Goal: Obtain resource: Download file/media

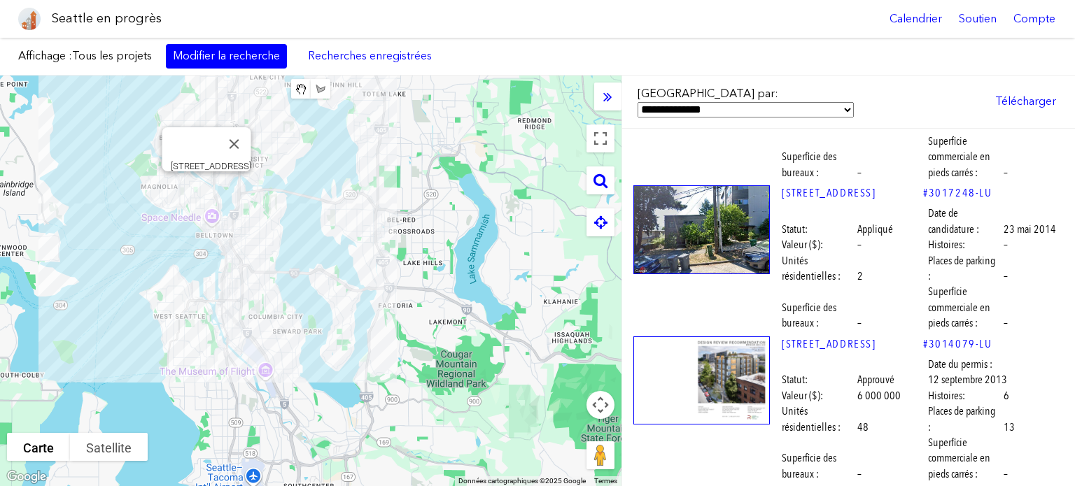
scroll to position [57108, 0]
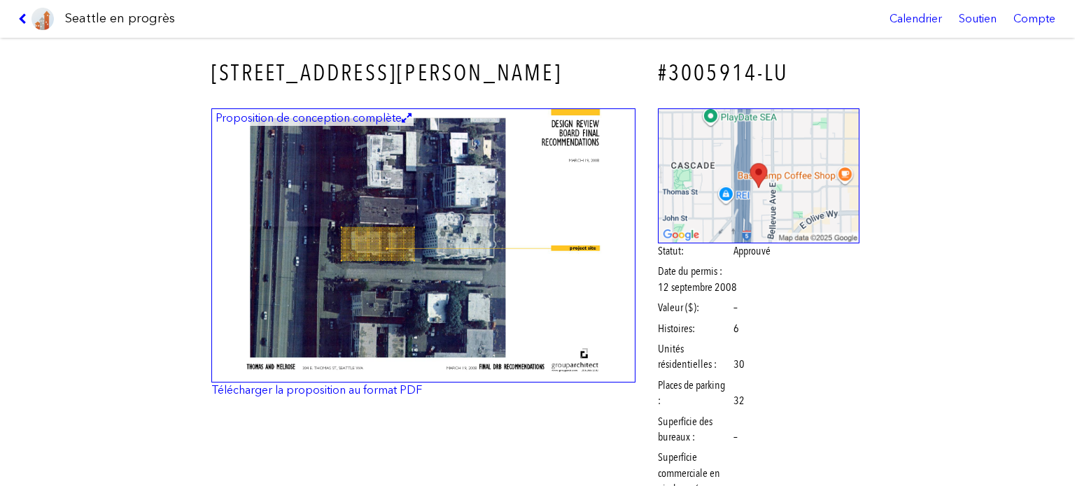
click at [388, 225] on img at bounding box center [423, 245] width 424 height 275
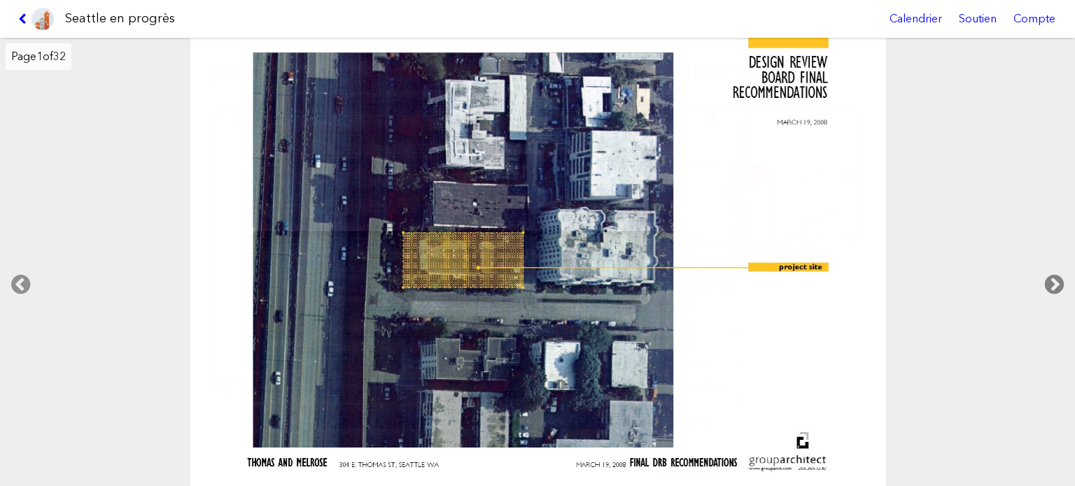
click at [1050, 279] on icon at bounding box center [1053, 284] width 41 height 45
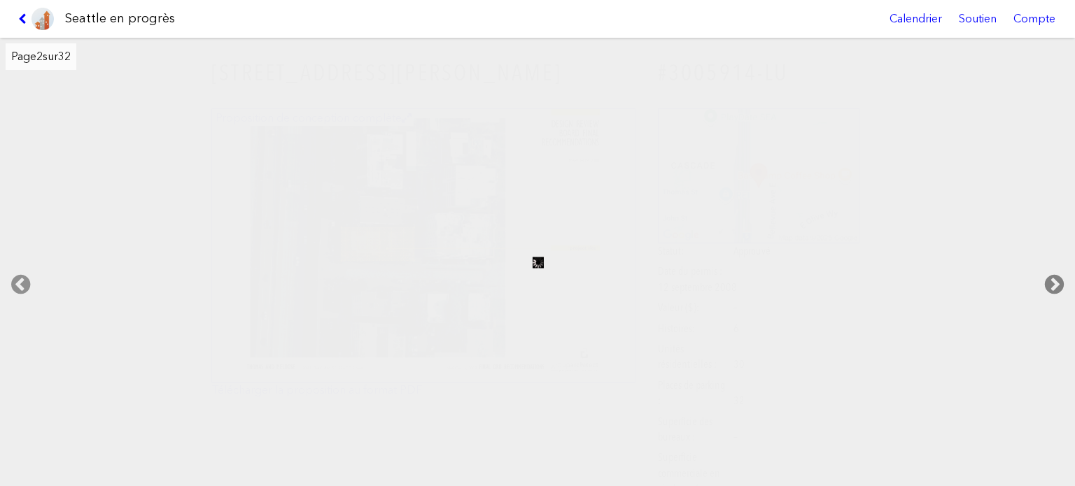
click at [1050, 279] on icon at bounding box center [1053, 284] width 41 height 45
click at [24, 13] on icon at bounding box center [24, 18] width 13 height 11
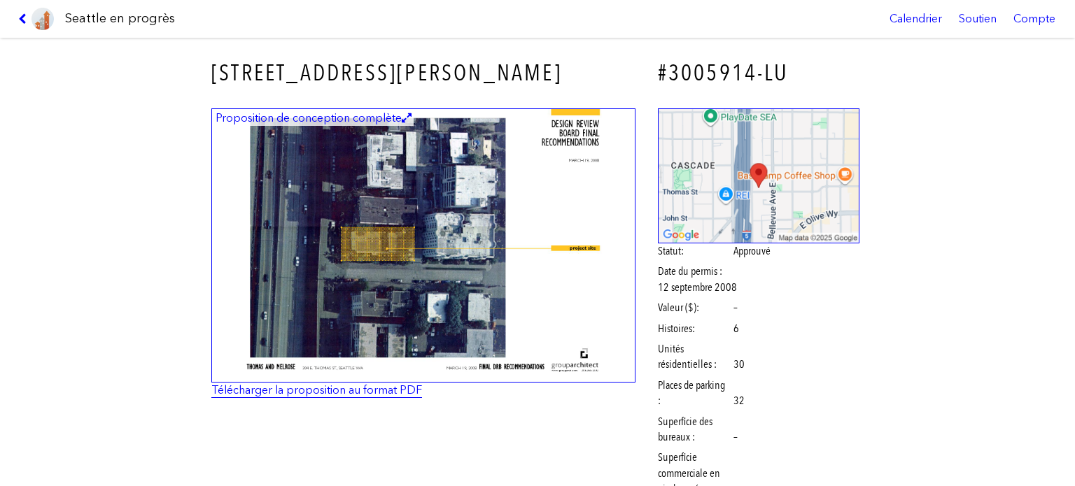
click at [362, 388] on font "Télécharger la proposition au format PDF" at bounding box center [316, 389] width 211 height 13
click at [20, 12] on link at bounding box center [36, 19] width 47 height 38
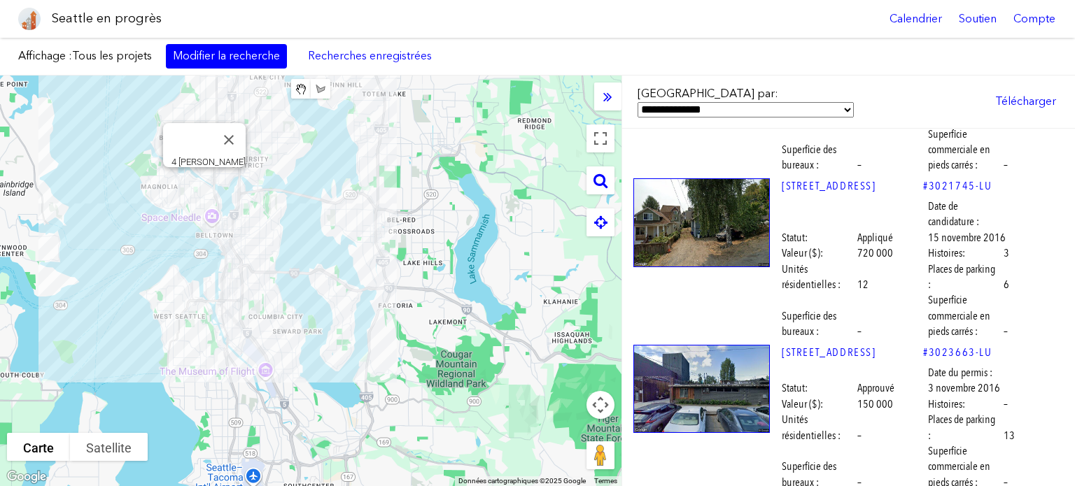
scroll to position [55709, 0]
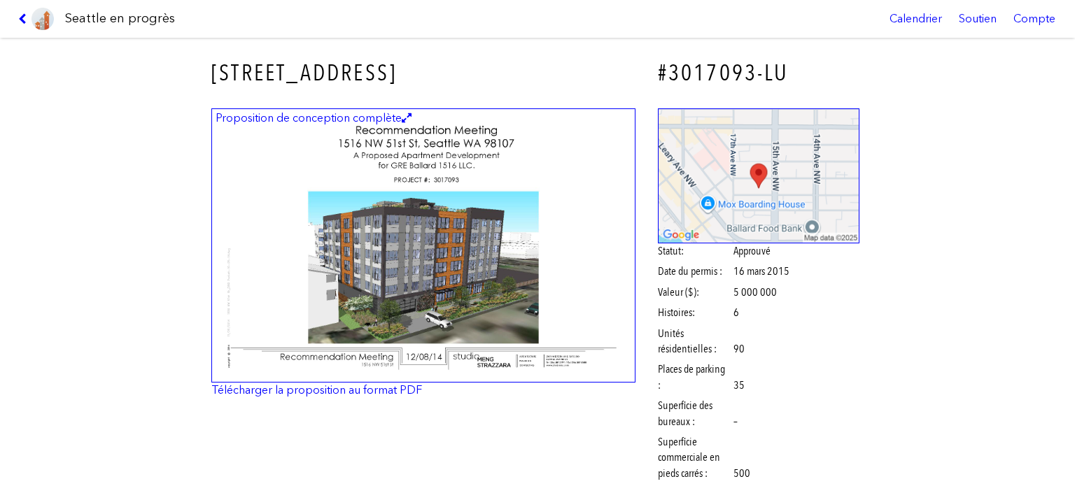
click at [484, 283] on img at bounding box center [423, 245] width 424 height 275
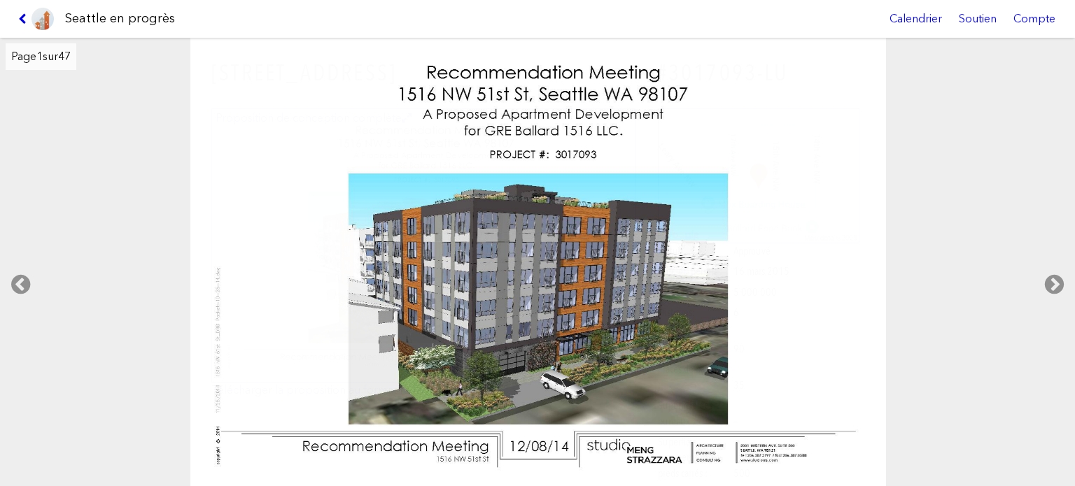
click at [18, 14] on icon at bounding box center [24, 18] width 13 height 11
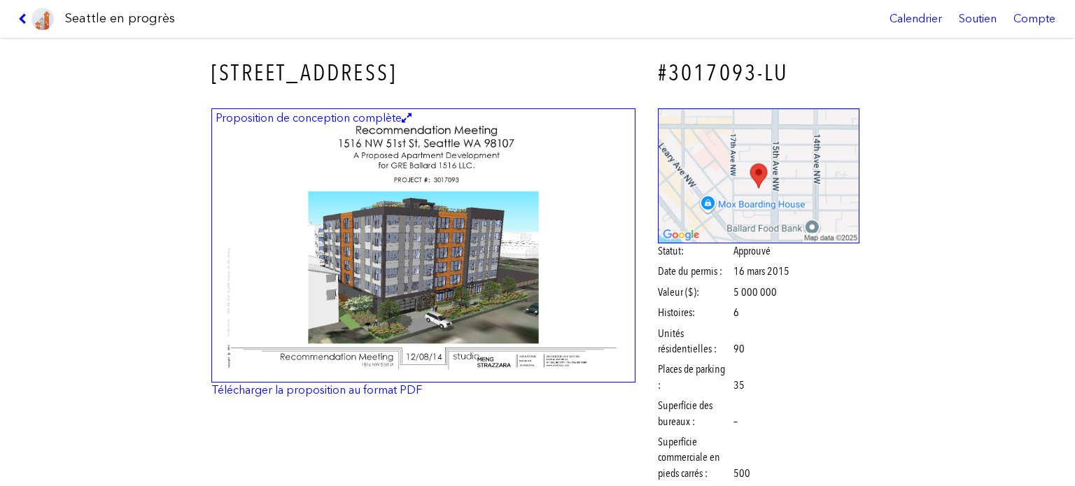
click at [18, 14] on icon at bounding box center [24, 18] width 13 height 11
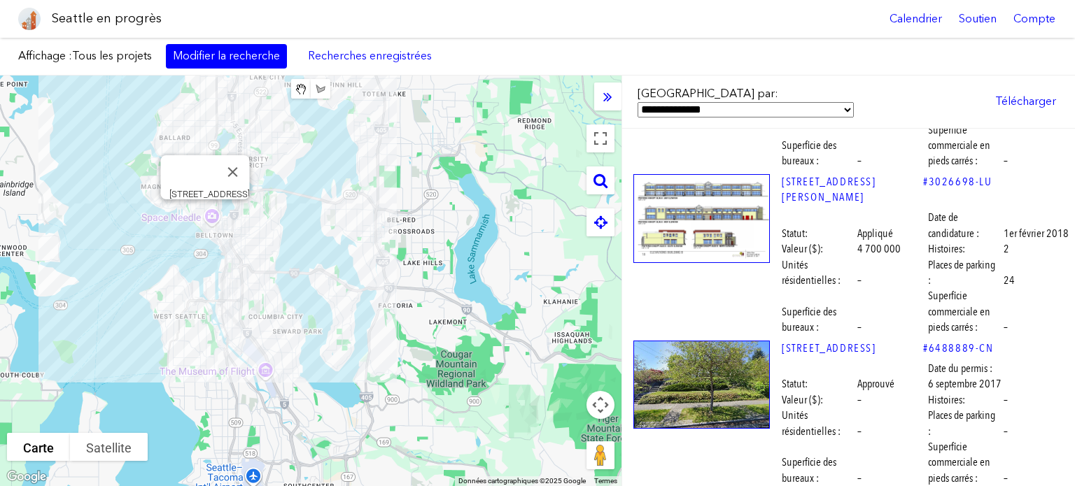
scroll to position [55149, 0]
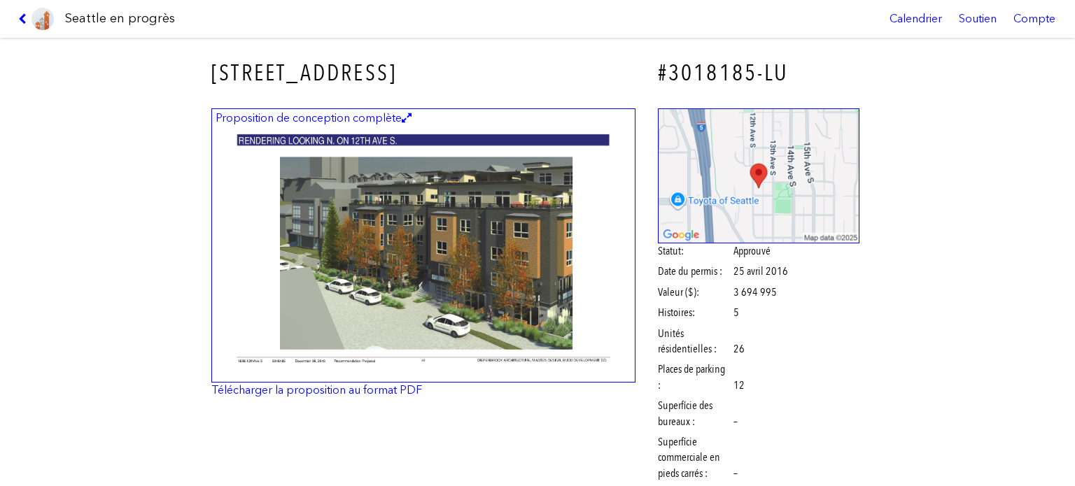
click at [17, 13] on link at bounding box center [36, 19] width 47 height 38
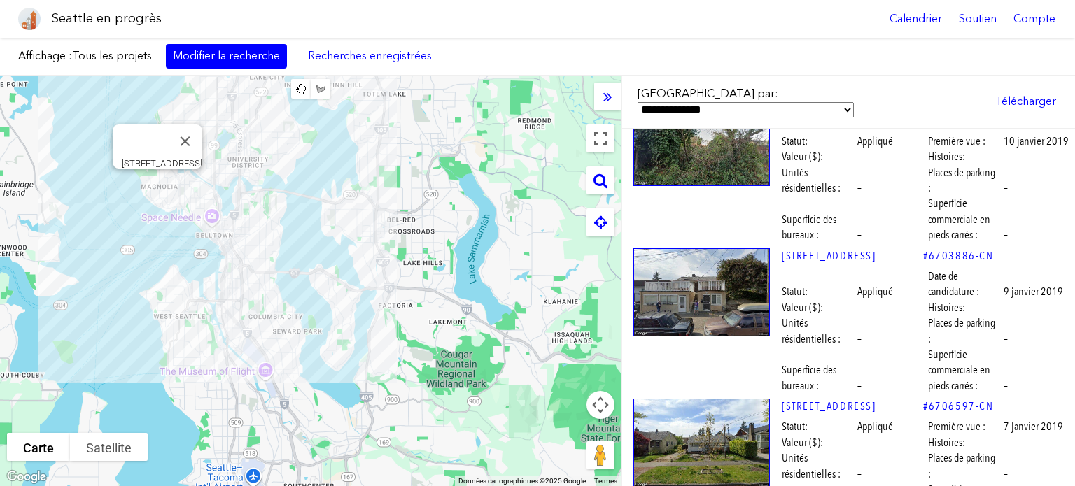
scroll to position [53820, 0]
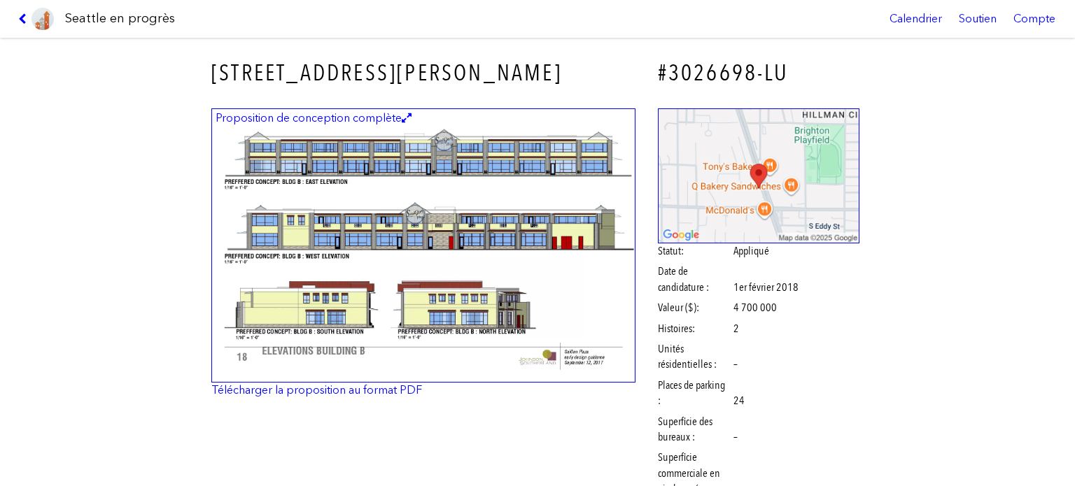
click at [548, 276] on img at bounding box center [423, 245] width 424 height 275
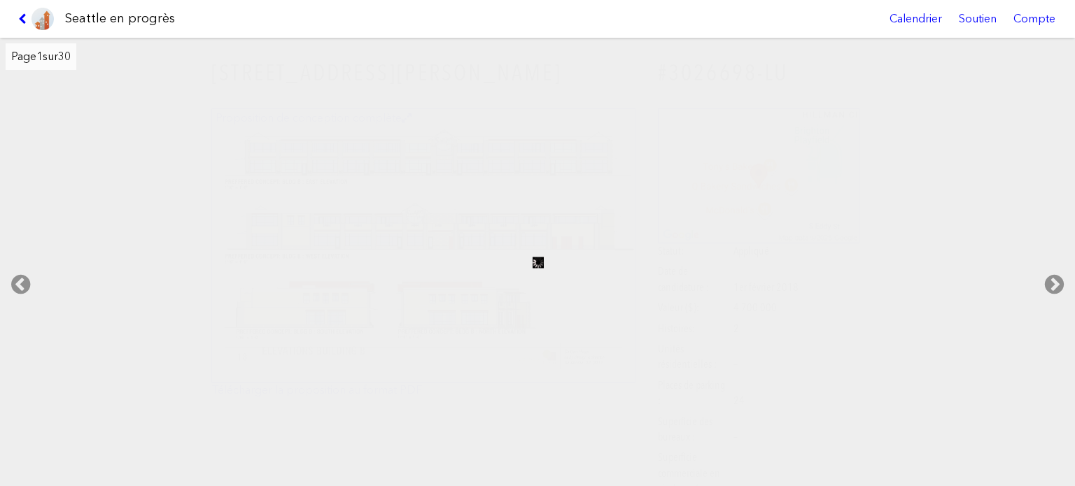
click at [14, 21] on link at bounding box center [36, 19] width 47 height 38
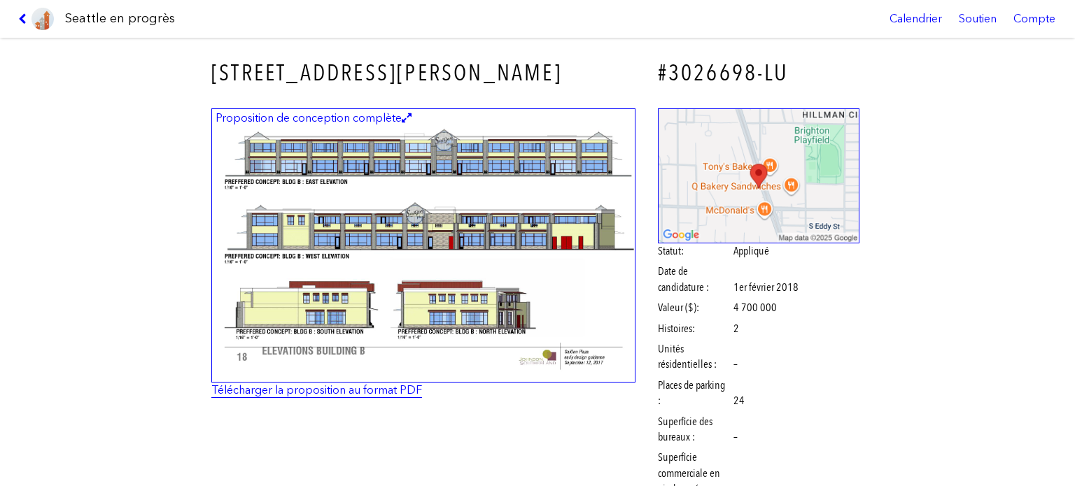
click at [385, 391] on font "Télécharger la proposition au format PDF" at bounding box center [316, 389] width 211 height 13
click at [18, 15] on icon at bounding box center [24, 18] width 13 height 11
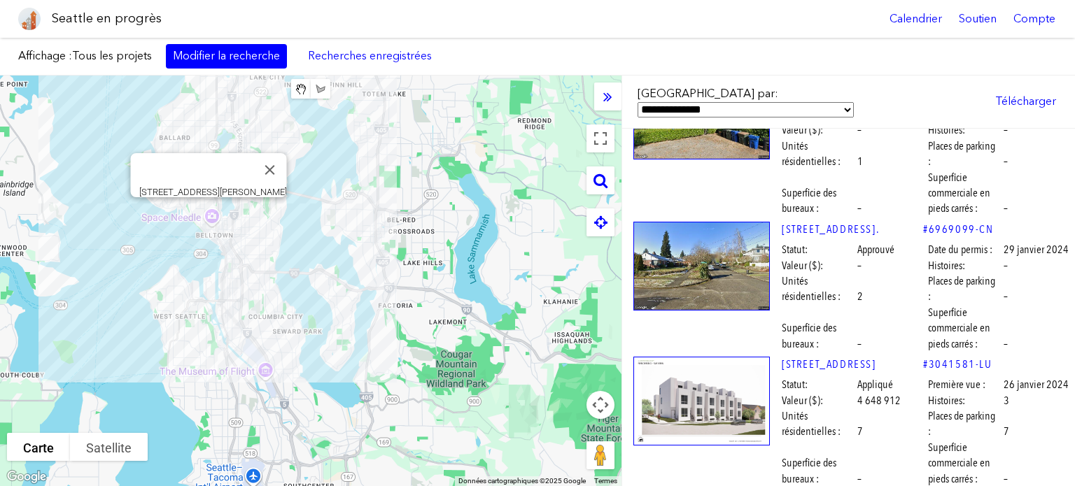
scroll to position [40056, 0]
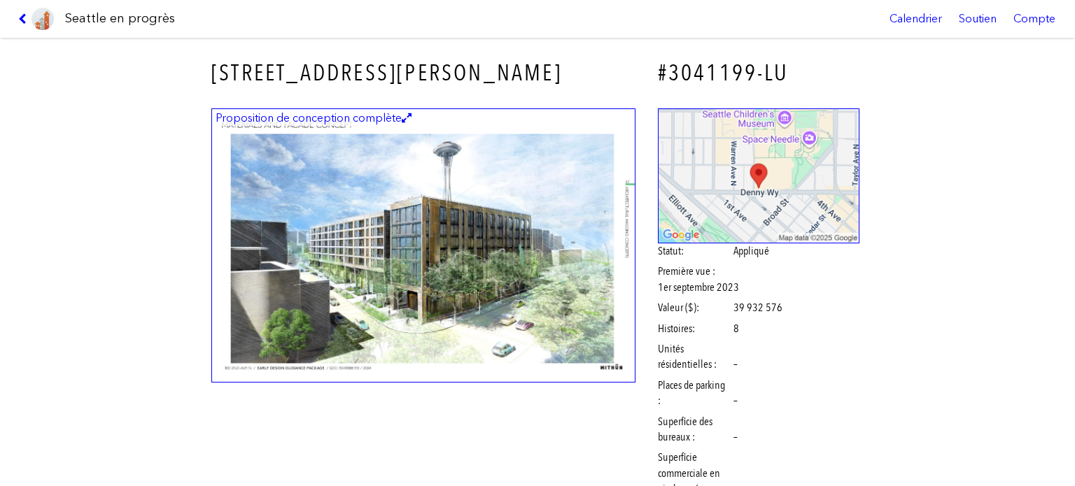
click at [521, 262] on img at bounding box center [423, 245] width 424 height 275
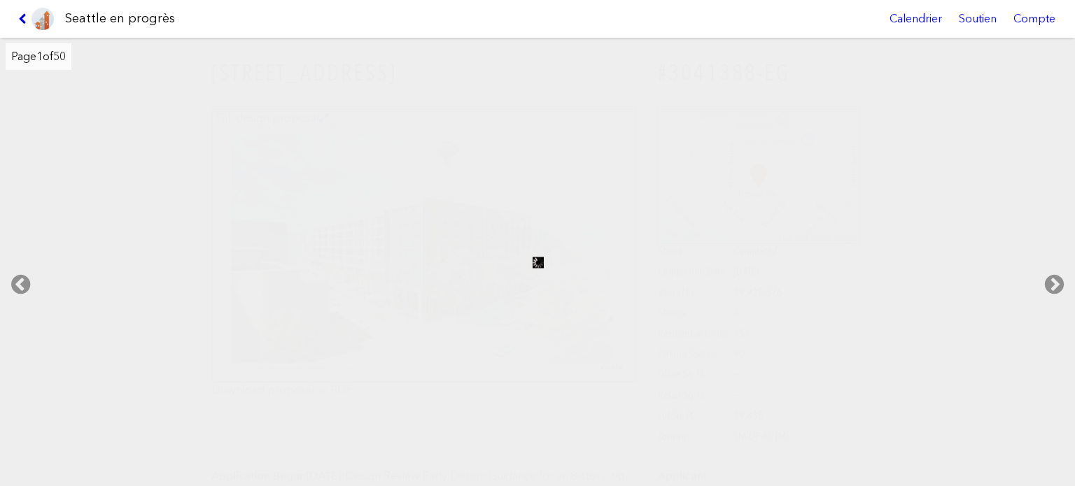
click at [22, 19] on icon at bounding box center [24, 18] width 13 height 11
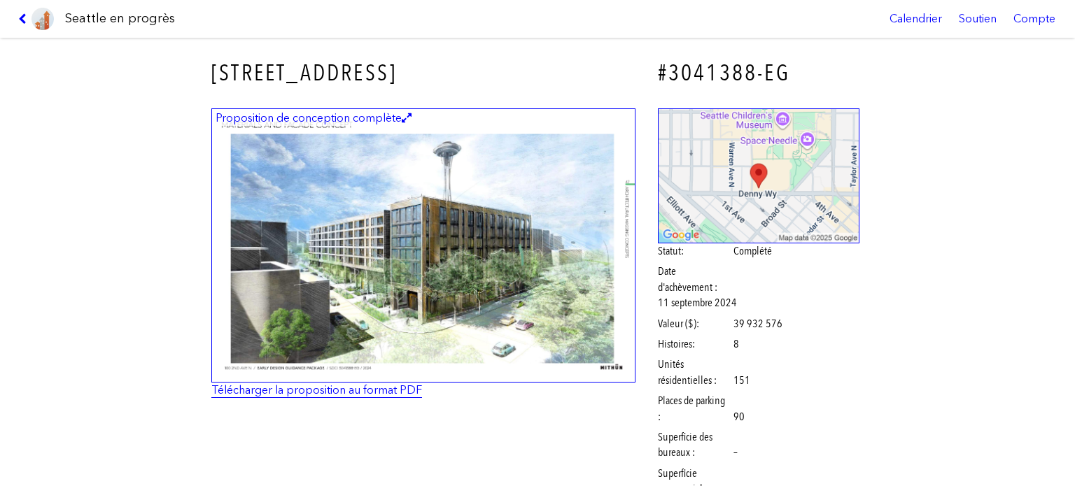
click at [327, 392] on font "Télécharger la proposition au format PDF" at bounding box center [316, 389] width 211 height 13
click at [20, 17] on icon at bounding box center [24, 18] width 13 height 11
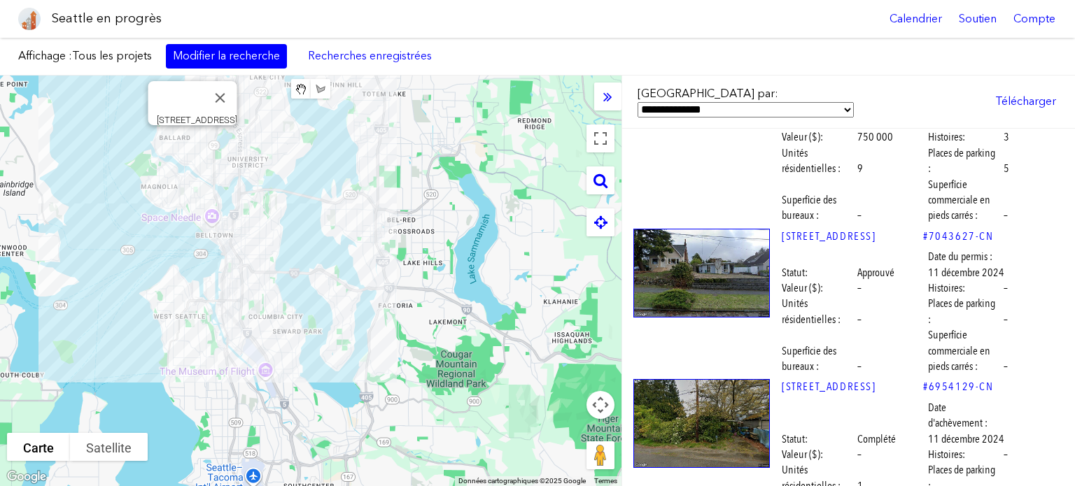
scroll to position [25457, 0]
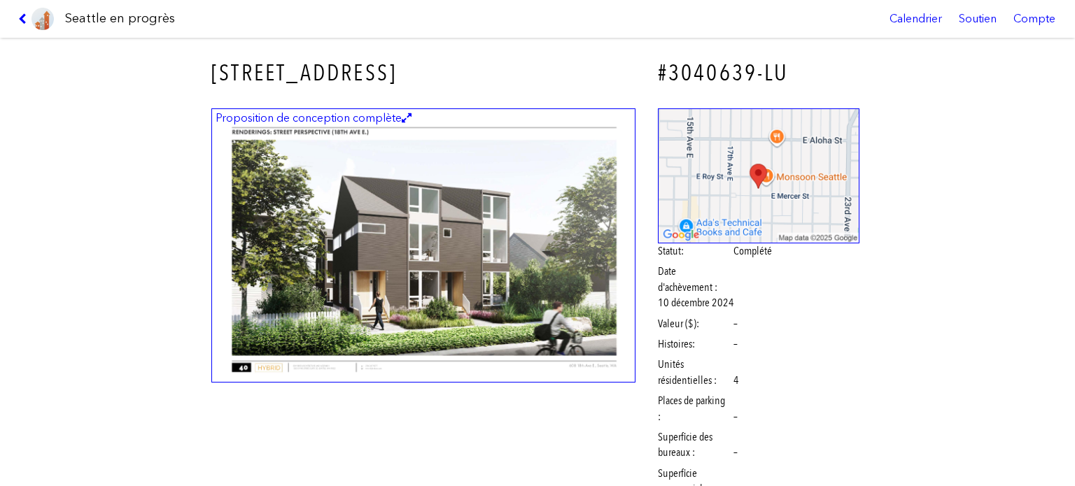
click at [456, 246] on img at bounding box center [423, 245] width 424 height 275
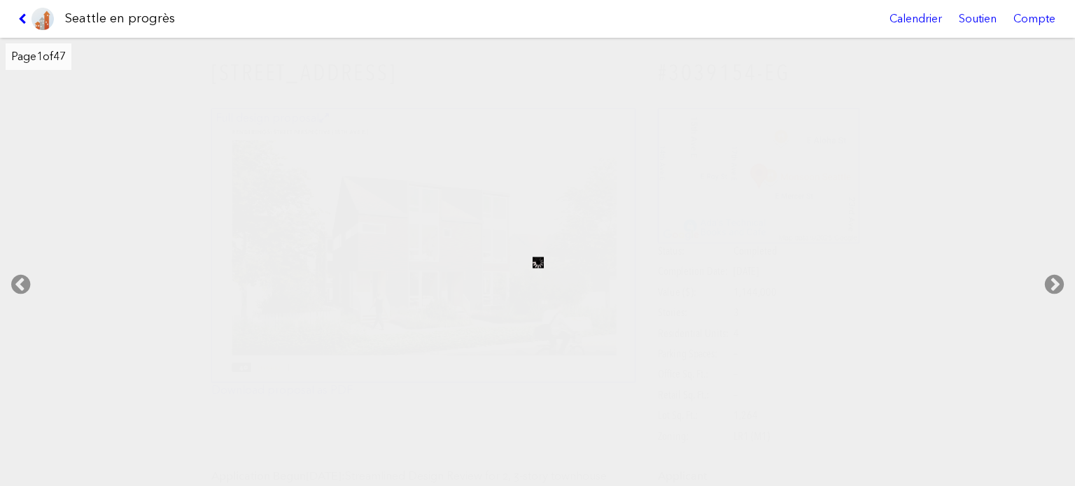
click at [20, 8] on link at bounding box center [36, 19] width 47 height 38
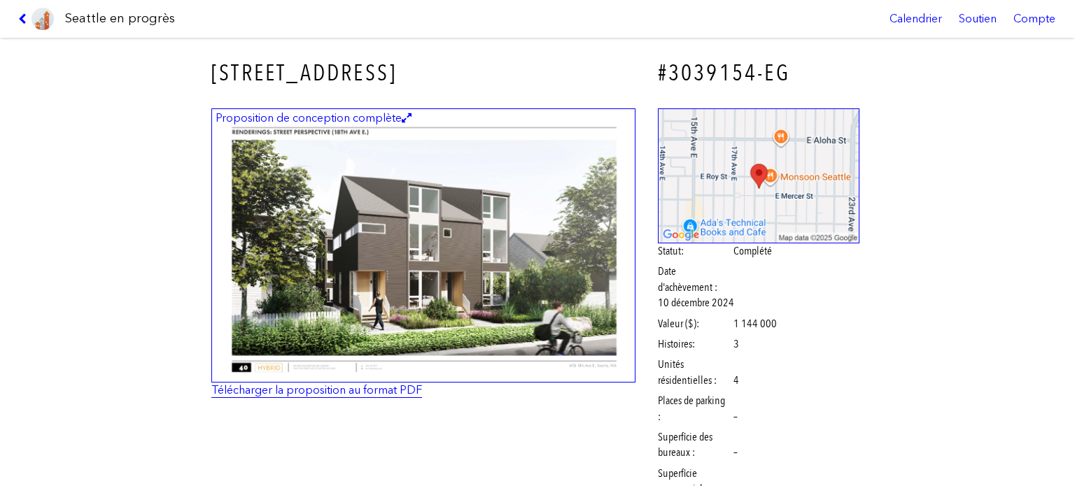
click at [367, 390] on font "Télécharger la proposition au format PDF" at bounding box center [316, 389] width 211 height 13
click at [19, 17] on icon at bounding box center [24, 18] width 13 height 11
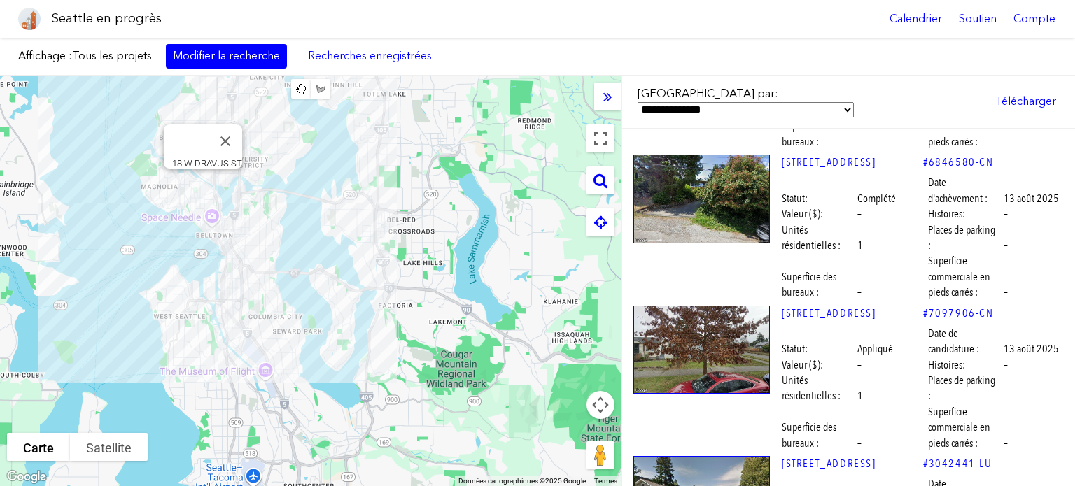
scroll to position [280, 0]
